Goal: Task Accomplishment & Management: Use online tool/utility

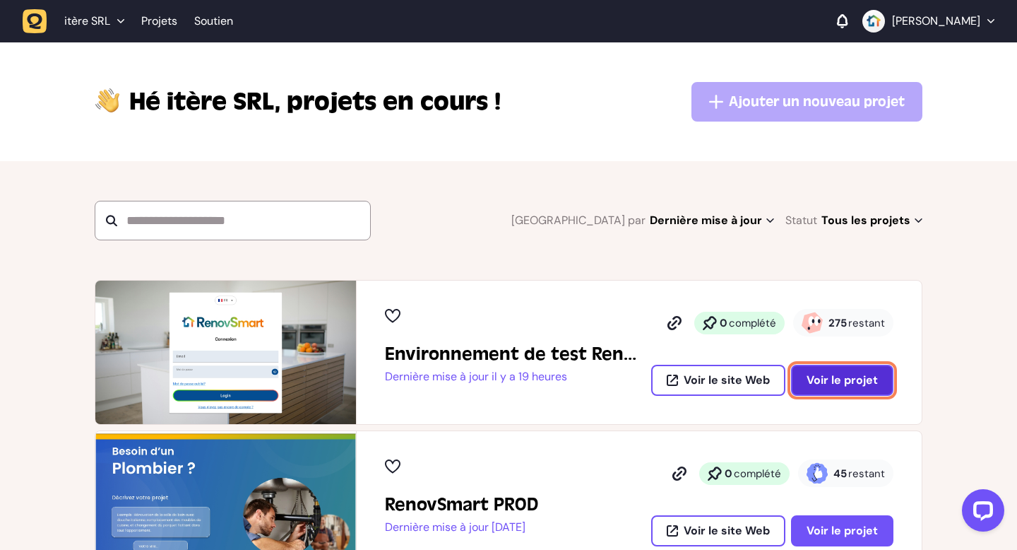
click at [850, 395] on button "Voir le projet" at bounding box center [842, 380] width 102 height 31
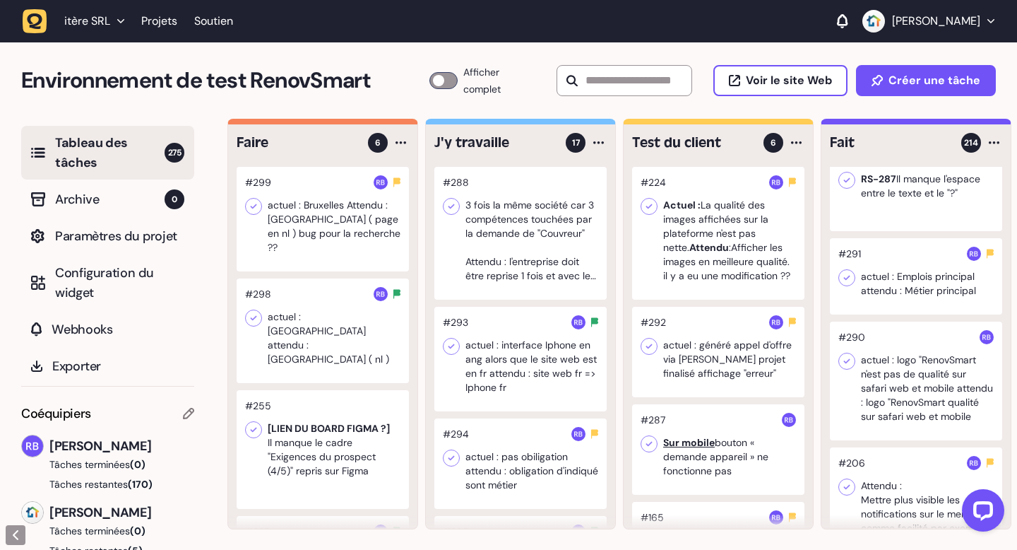
scroll to position [28, 0]
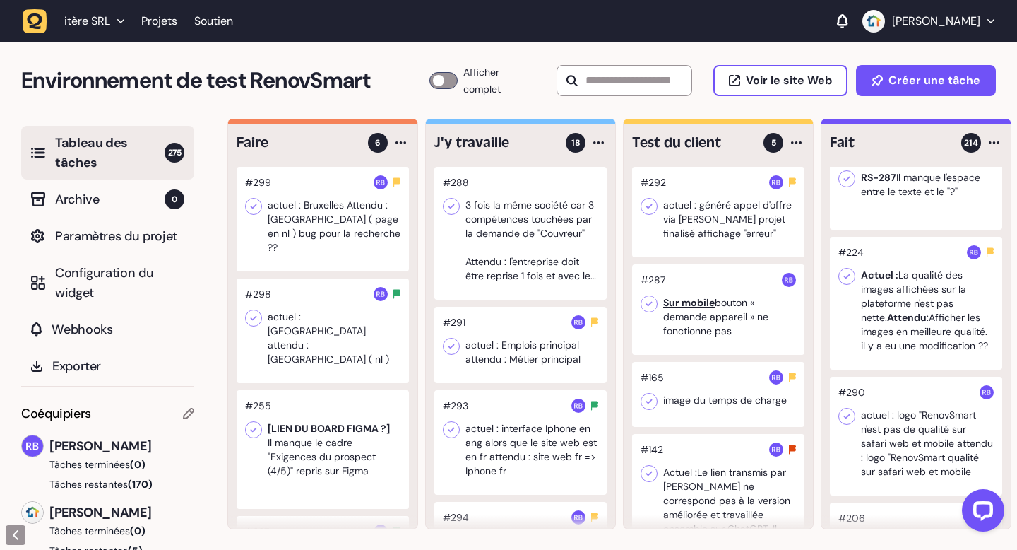
click at [724, 208] on div at bounding box center [718, 212] width 172 height 90
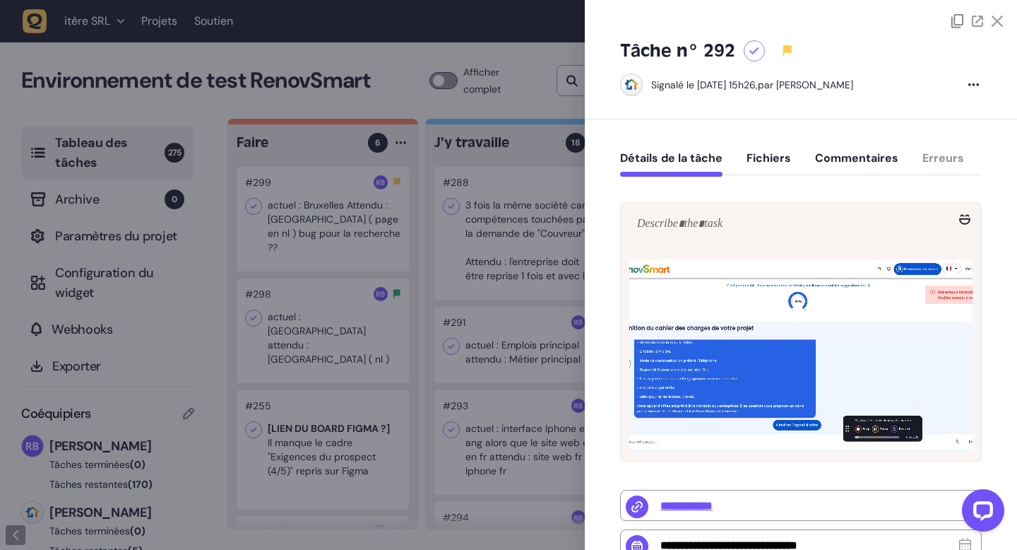
click at [995, 23] on icon at bounding box center [997, 21] width 11 height 11
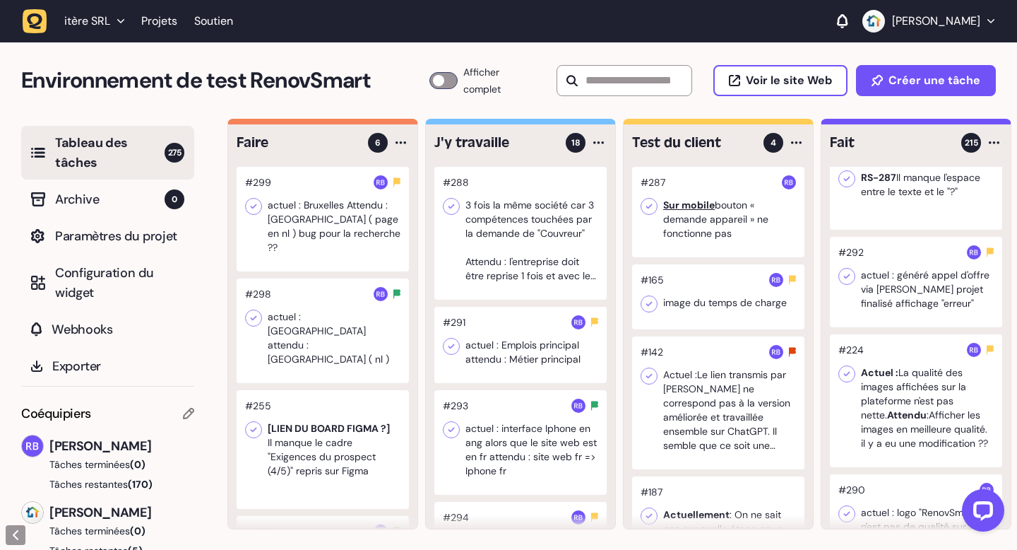
click at [678, 222] on div at bounding box center [718, 212] width 172 height 90
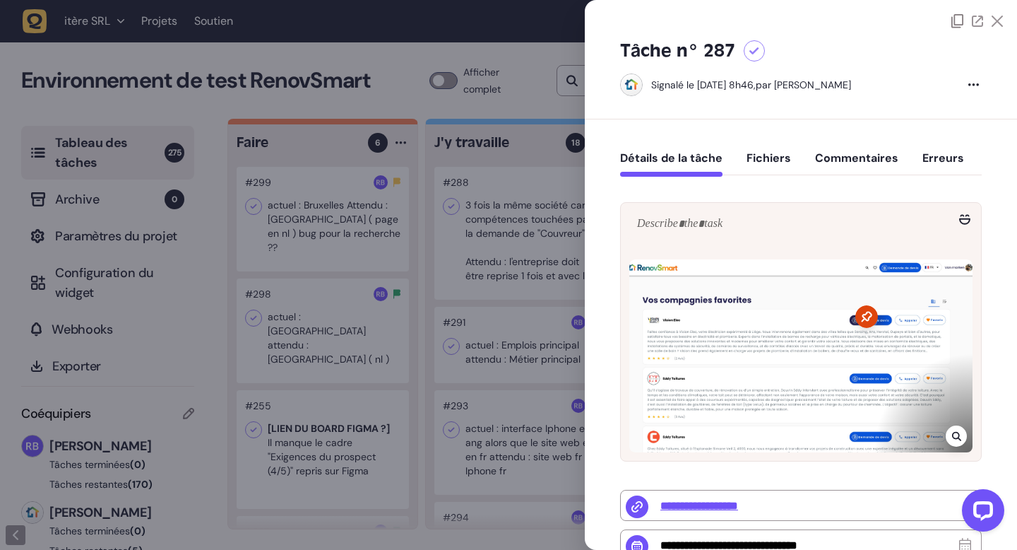
click at [993, 18] on icon at bounding box center [997, 21] width 11 height 11
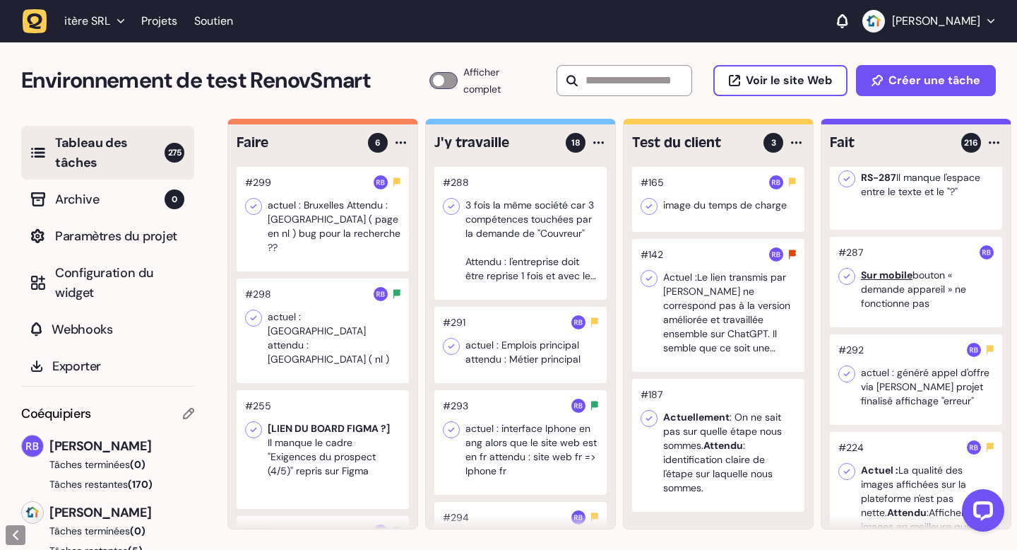
click at [724, 217] on div at bounding box center [718, 199] width 172 height 65
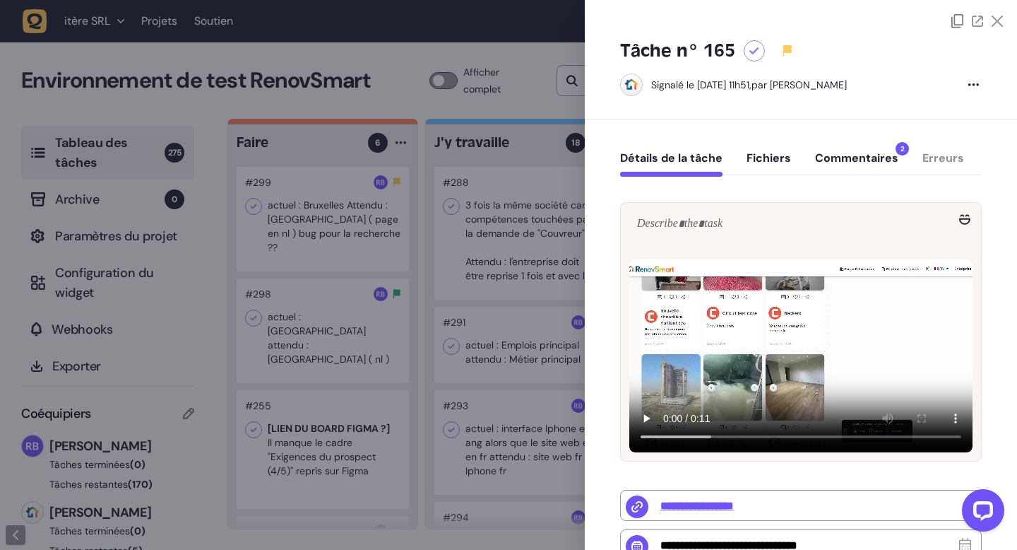
click at [992, 17] on icon at bounding box center [997, 21] width 11 height 11
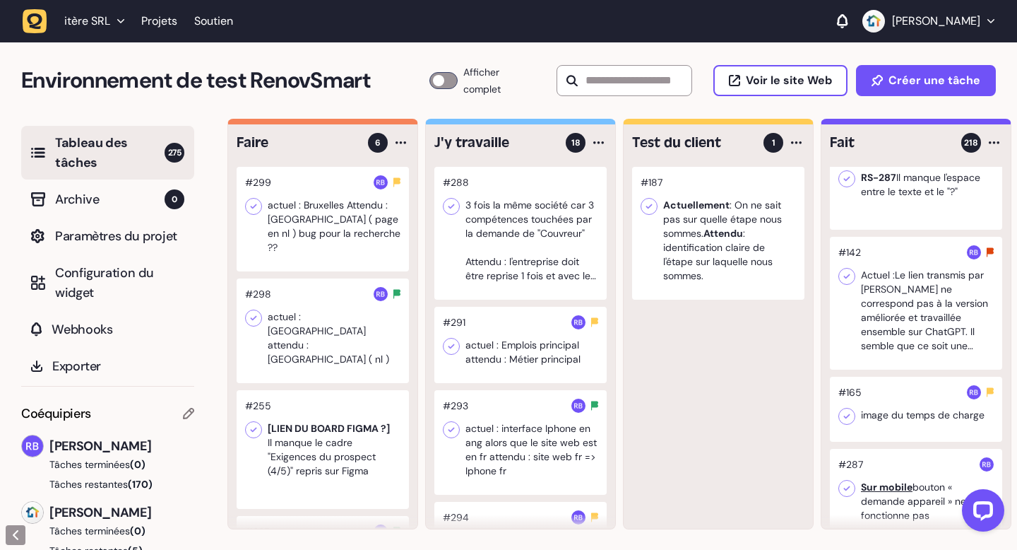
click at [719, 260] on div at bounding box center [718, 233] width 172 height 133
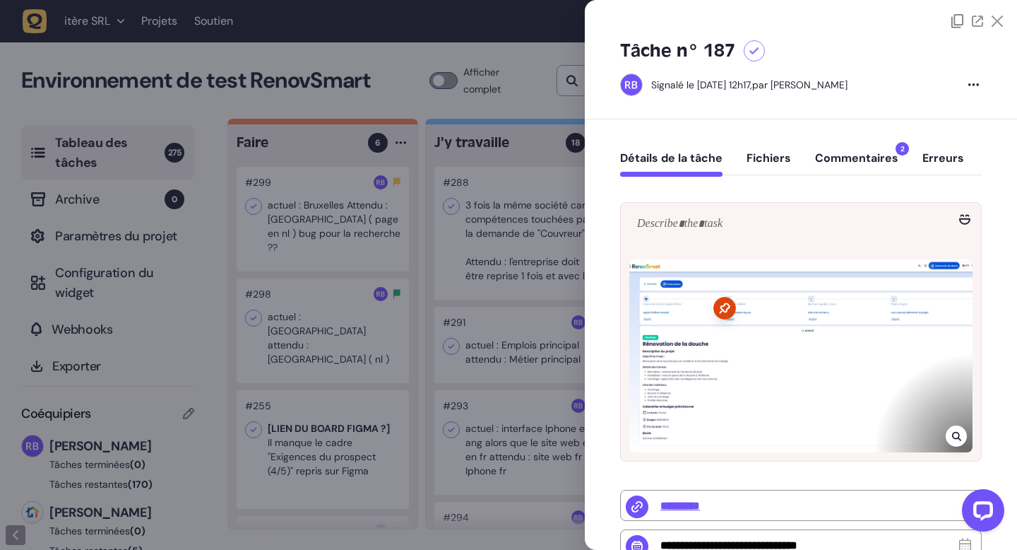
click at [994, 25] on icon at bounding box center [997, 21] width 11 height 11
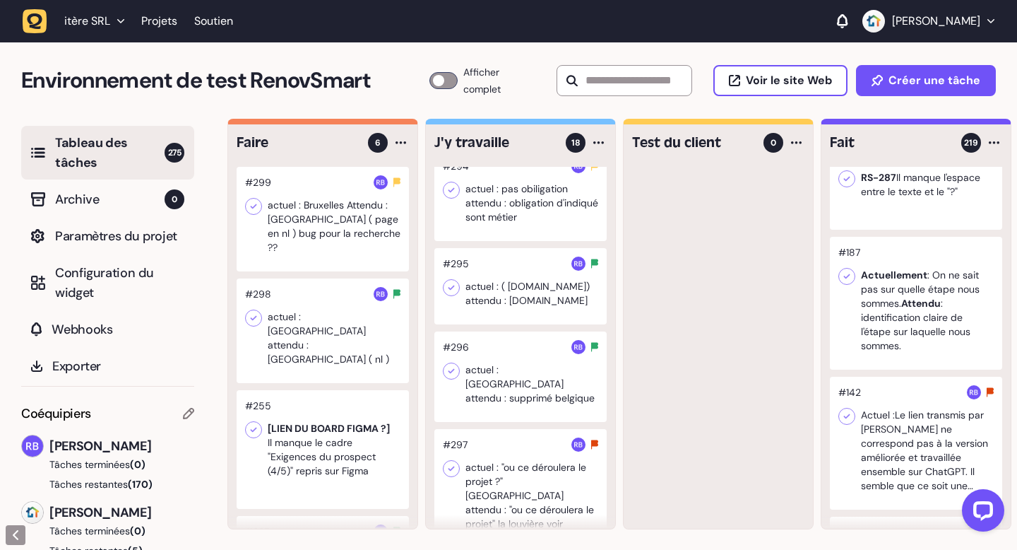
scroll to position [357, 0]
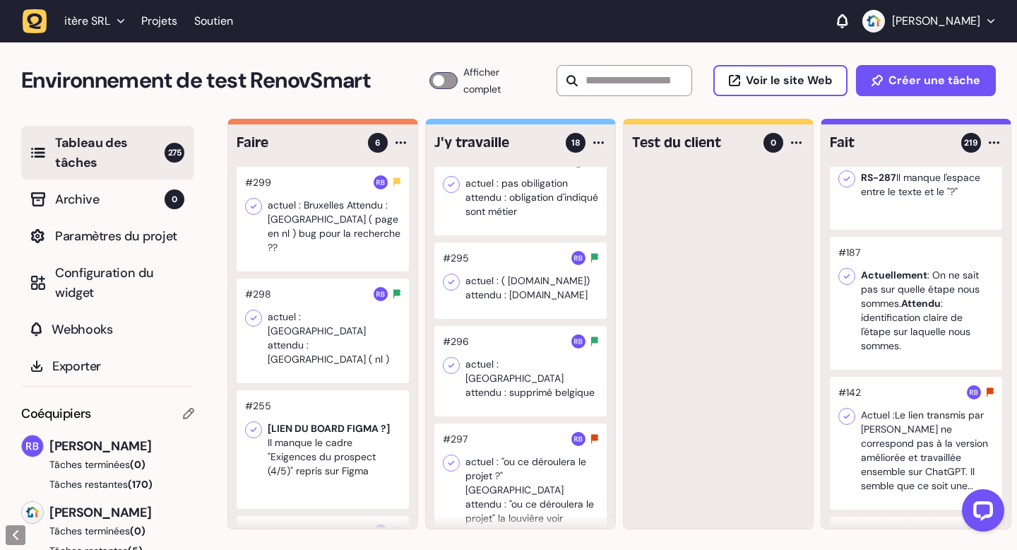
click at [525, 316] on div at bounding box center [520, 280] width 172 height 76
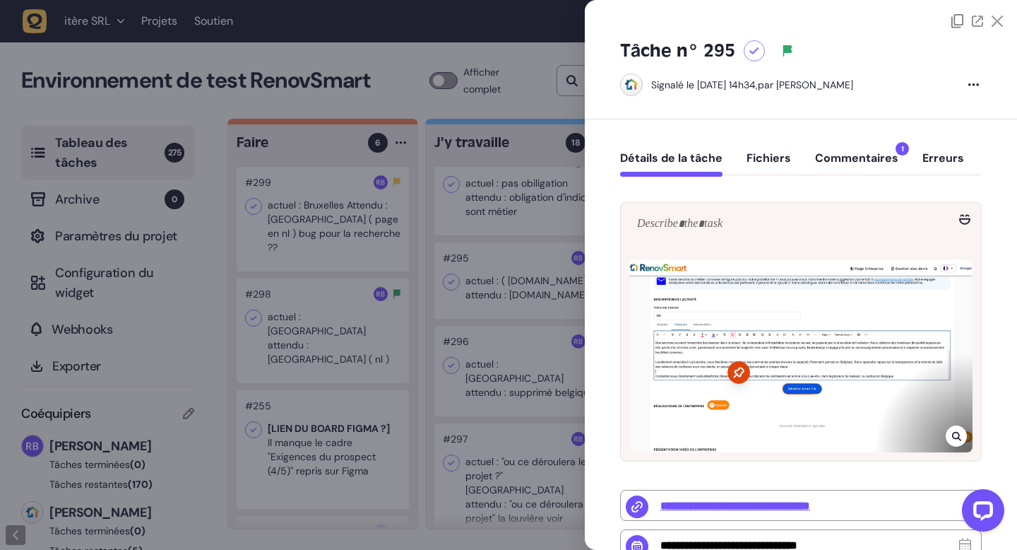
click at [994, 21] on icon at bounding box center [997, 21] width 11 height 11
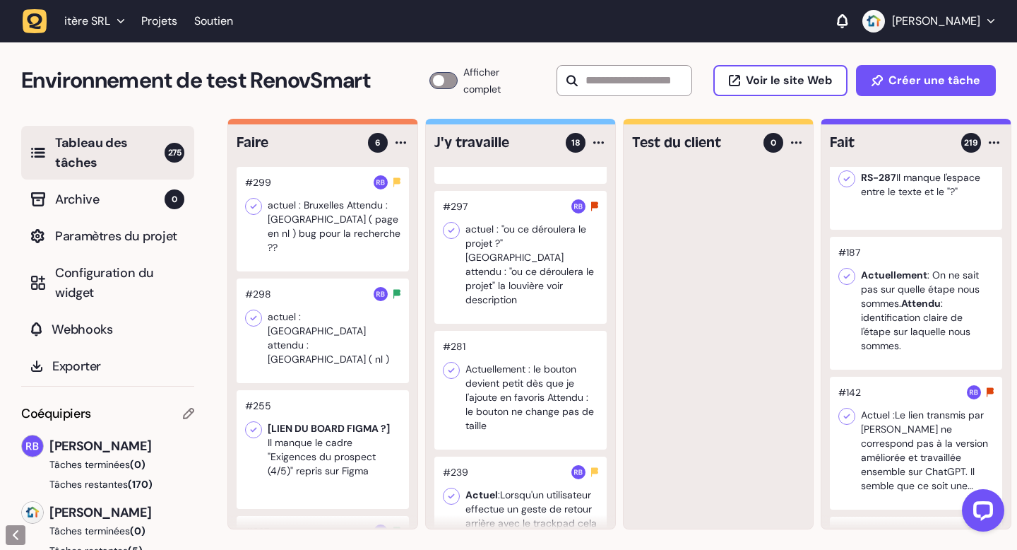
scroll to position [593, 0]
click at [520, 387] on div at bounding box center [520, 386] width 172 height 119
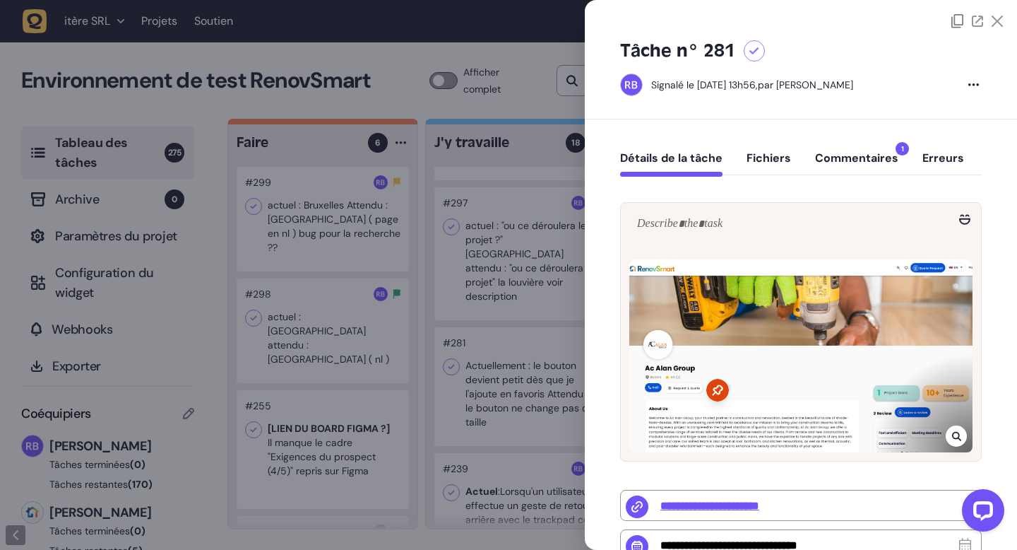
click at [994, 19] on icon at bounding box center [997, 21] width 11 height 11
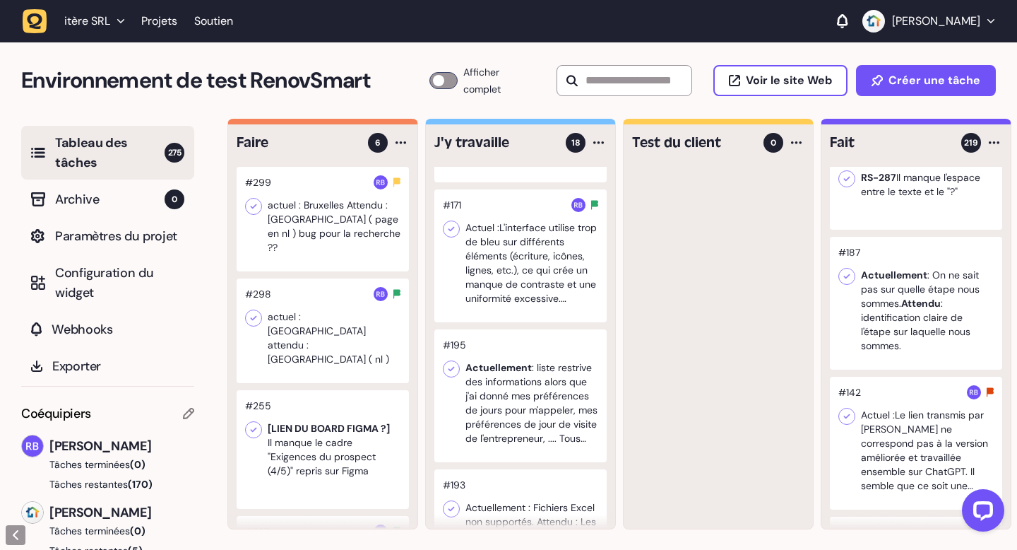
scroll to position [1833, 0]
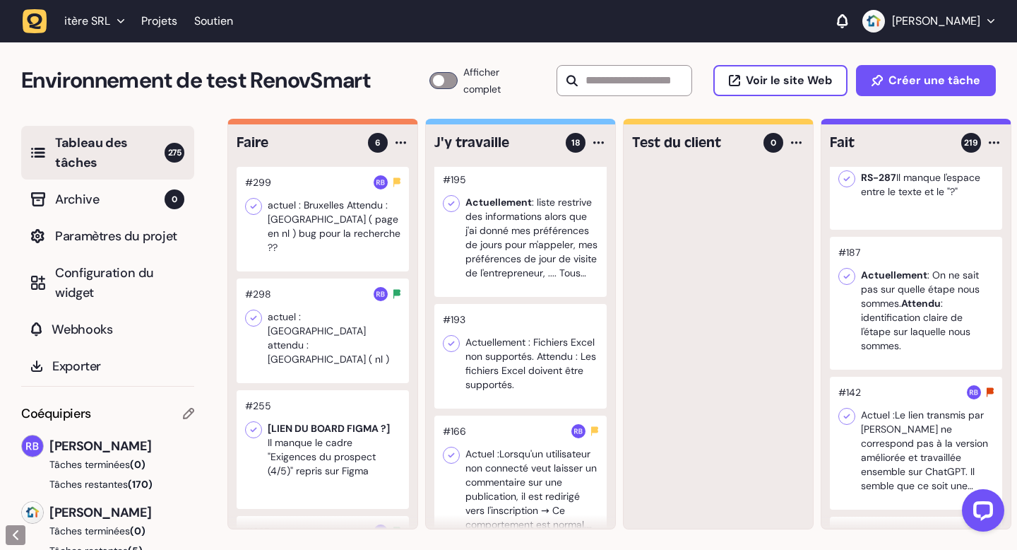
click at [314, 228] on div at bounding box center [323, 219] width 172 height 105
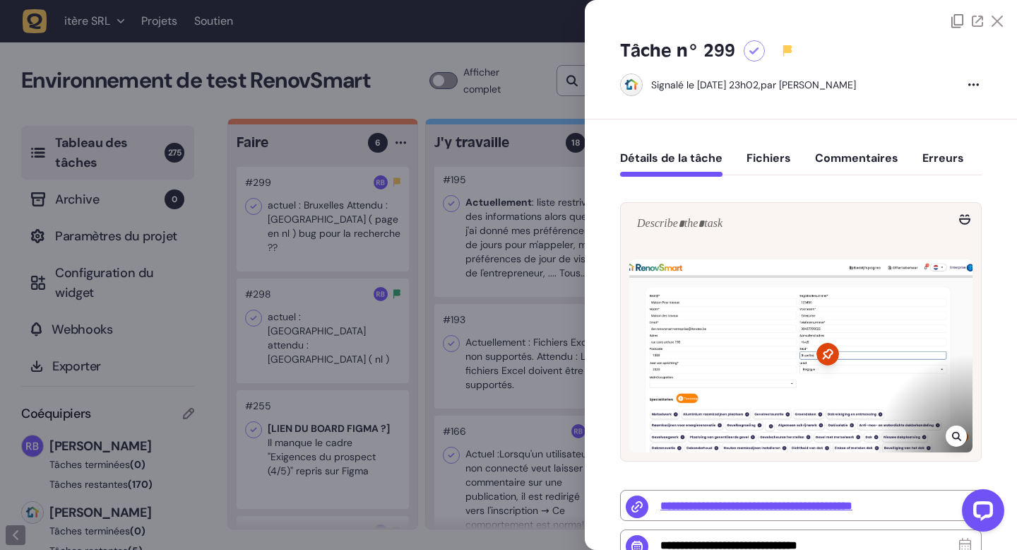
click at [995, 18] on icon at bounding box center [997, 21] width 11 height 11
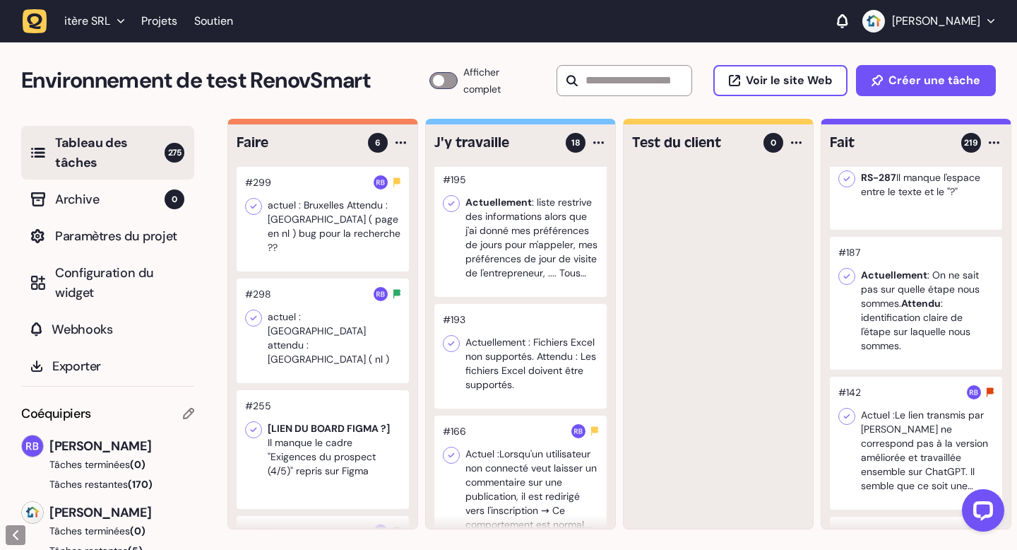
click at [341, 317] on div at bounding box center [323, 330] width 172 height 105
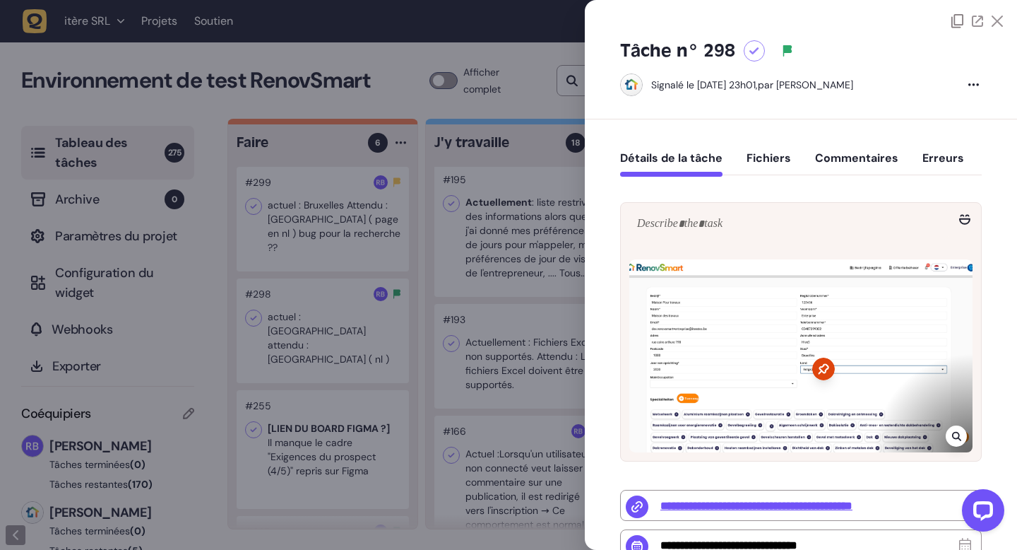
click at [998, 27] on div at bounding box center [978, 21] width 52 height 14
click at [995, 17] on icon at bounding box center [997, 21] width 11 height 11
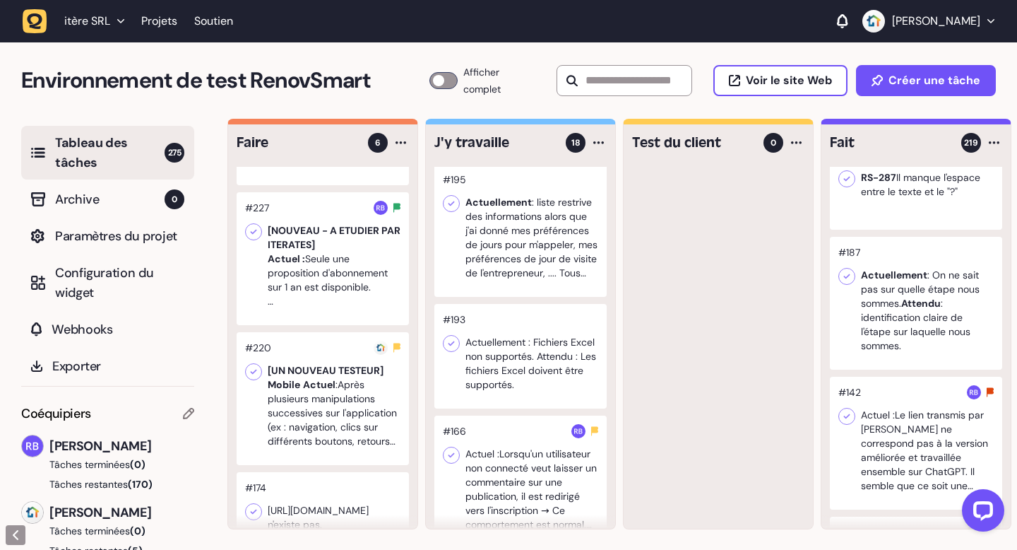
scroll to position [1, 0]
